Goal: Information Seeking & Learning: Check status

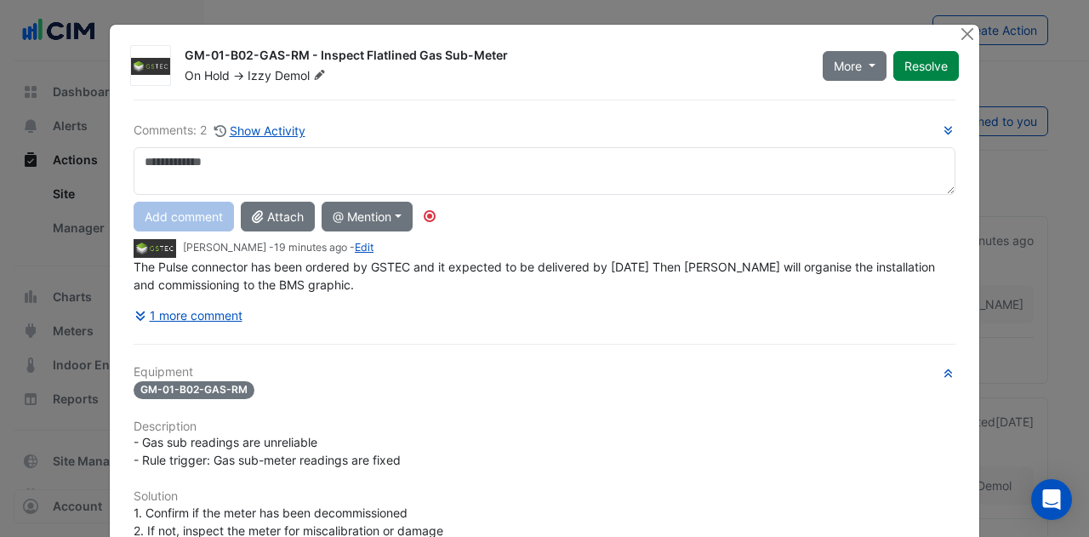
click at [189, 312] on button "1 more comment" at bounding box center [189, 315] width 110 height 30
click at [173, 325] on button "1 more comment" at bounding box center [189, 315] width 110 height 30
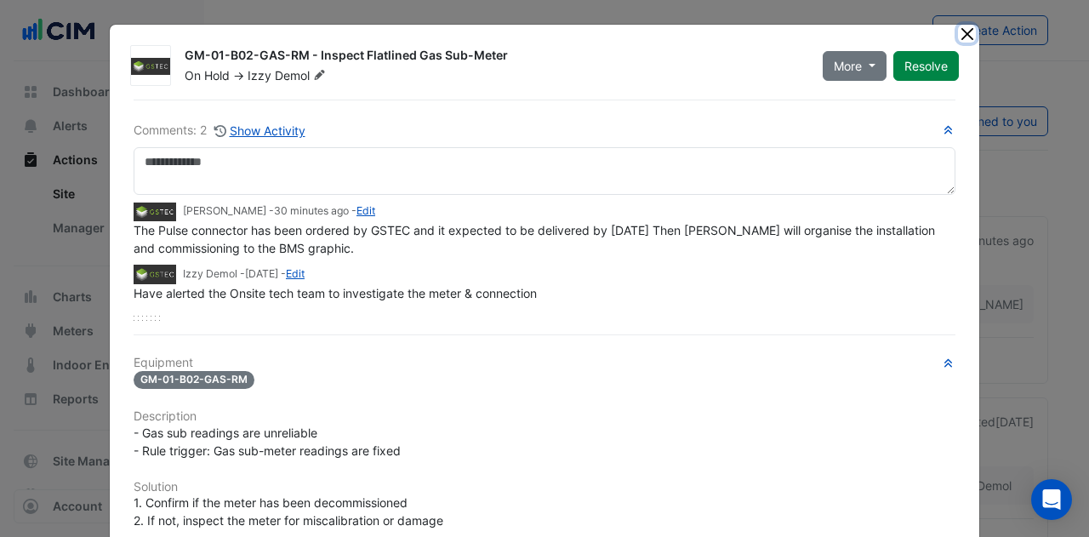
click at [958, 26] on button "Close" at bounding box center [967, 34] width 18 height 18
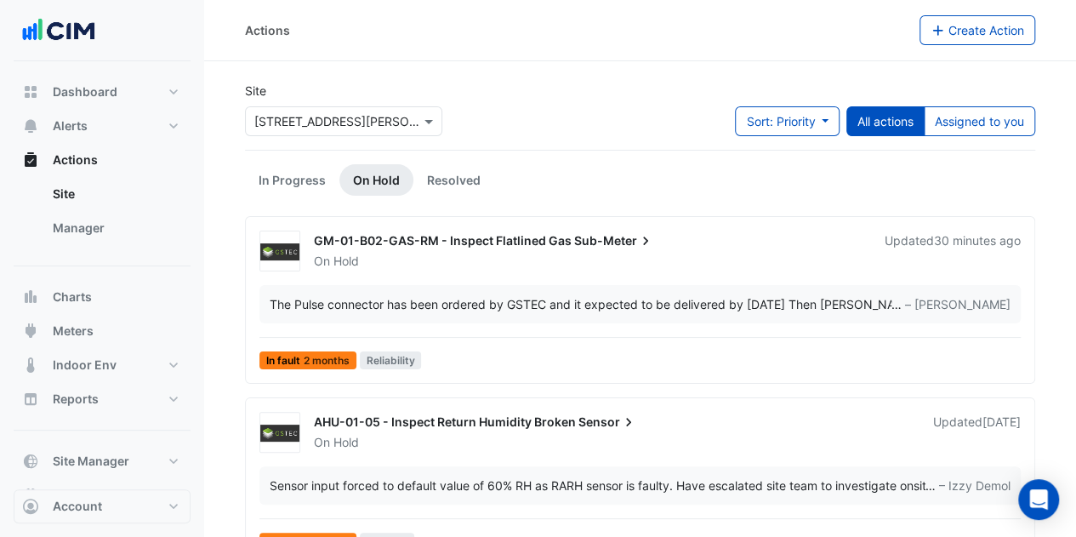
click at [430, 244] on span "GM-01-B02-GAS-RM - Inspect Flatlined Gas" at bounding box center [443, 240] width 258 height 14
click at [436, 233] on span "GM-01-B02-GAS-RM - Inspect Flatlined Gas" at bounding box center [443, 240] width 258 height 14
